Goal: Information Seeking & Learning: Understand process/instructions

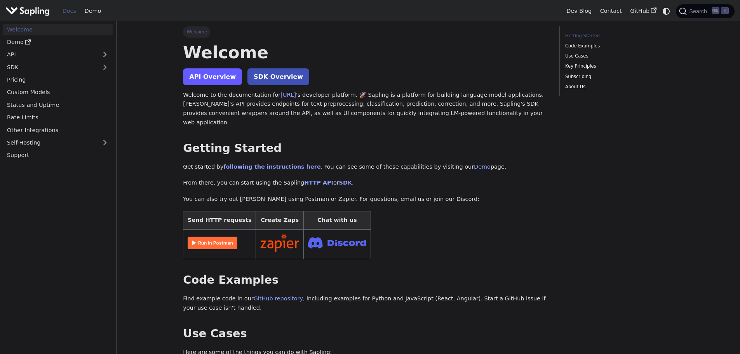
click at [197, 75] on link "API Overview" at bounding box center [212, 76] width 59 height 17
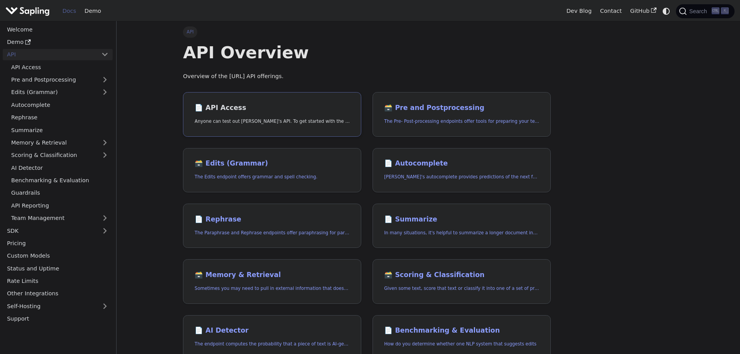
click at [230, 108] on h2 "📄️ API Access" at bounding box center [272, 108] width 155 height 9
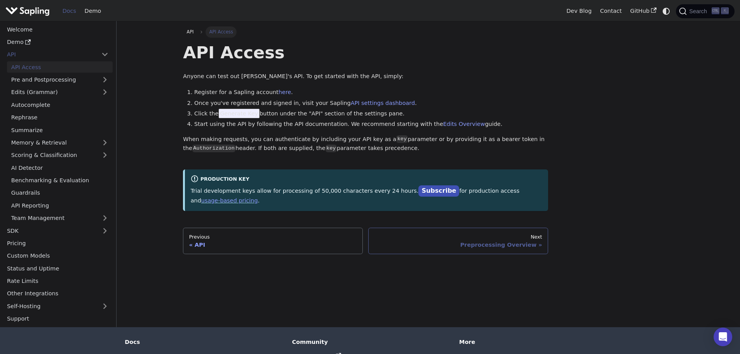
click at [406, 234] on div "Next" at bounding box center [459, 237] width 168 height 6
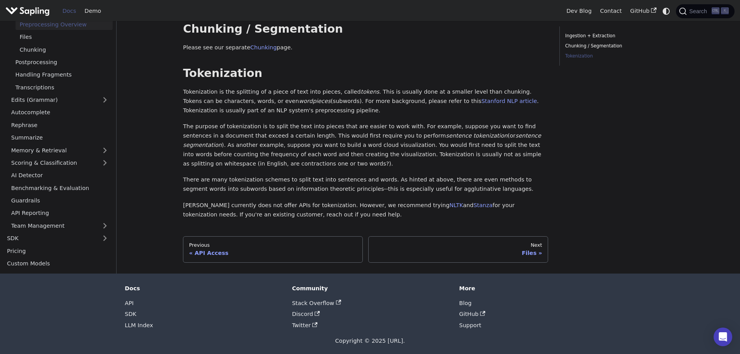
scroll to position [202, 0]
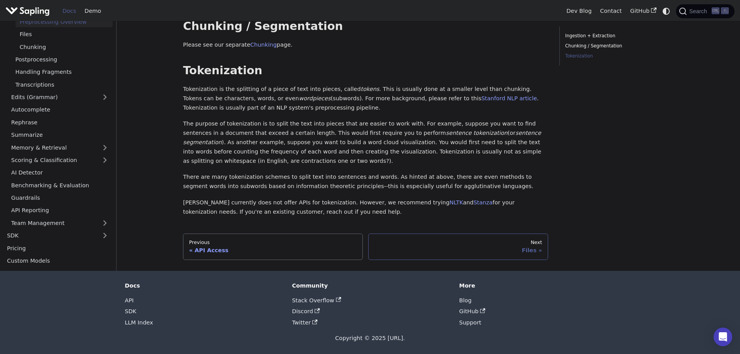
click at [429, 242] on div "Next" at bounding box center [459, 242] width 168 height 6
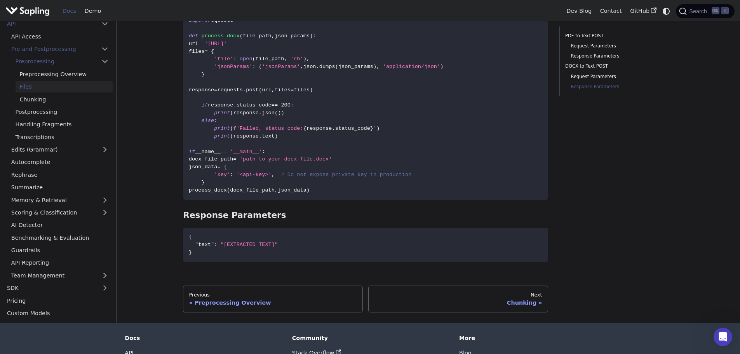
scroll to position [696, 0]
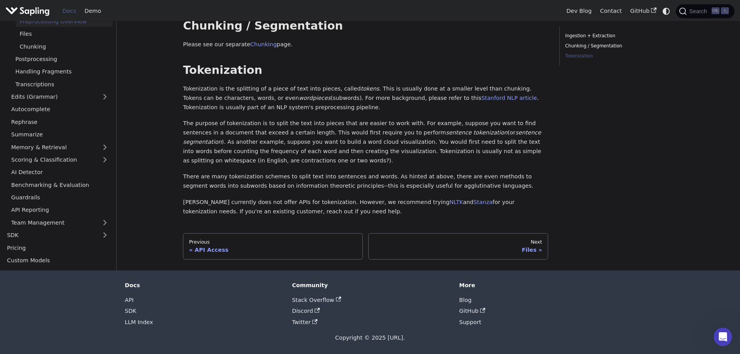
scroll to position [202, 0]
